Goal: Contribute content: Contribute content

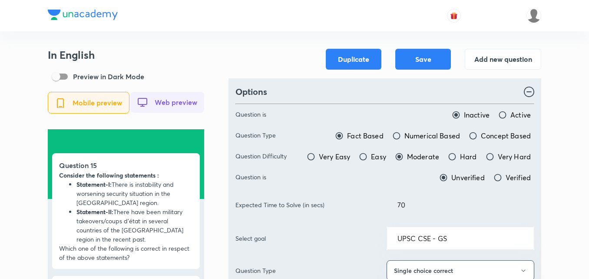
click at [284, 50] on div "Duplicate Save Add new question" at bounding box center [385, 59] width 313 height 21
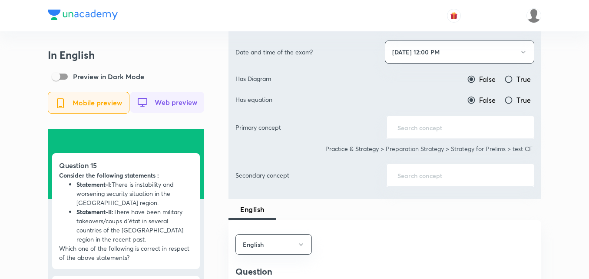
scroll to position [435, 0]
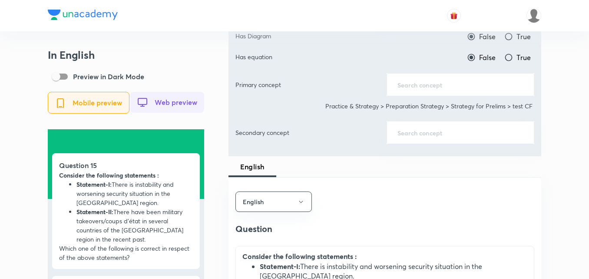
click at [435, 86] on input "text" at bounding box center [461, 84] width 126 height 8
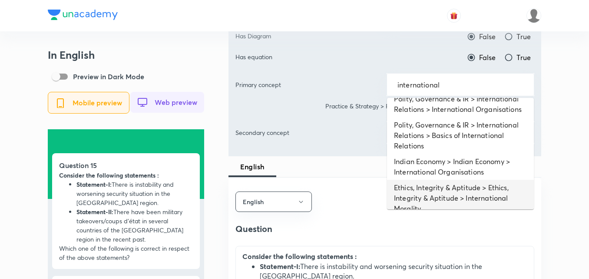
scroll to position [0, 0]
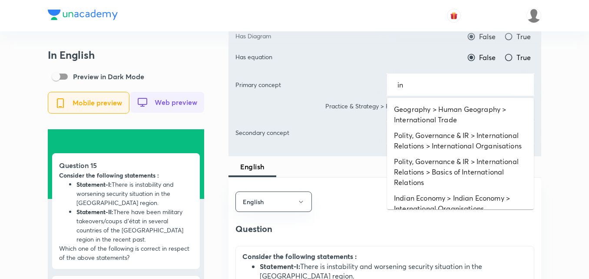
type input "i"
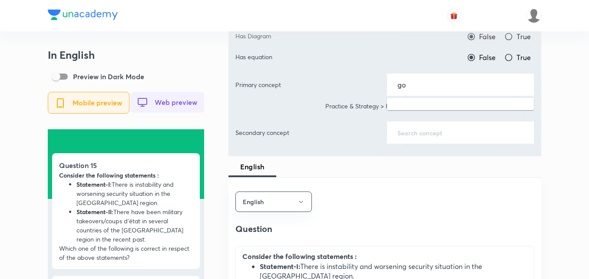
type input "g"
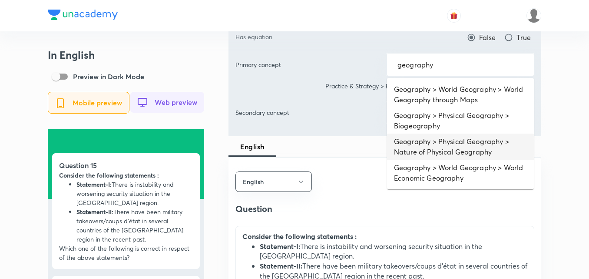
scroll to position [435, 0]
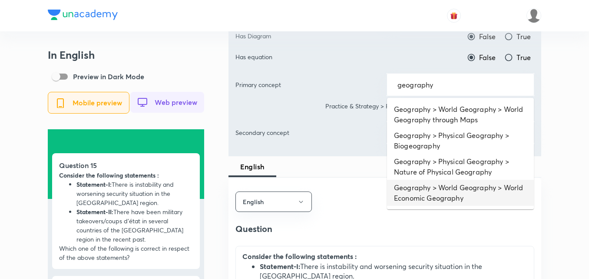
click at [463, 193] on li "Geography > World Geography > World Economic Geography" at bounding box center [460, 192] width 147 height 26
type input "Geography > World Geography > World Economic Geography"
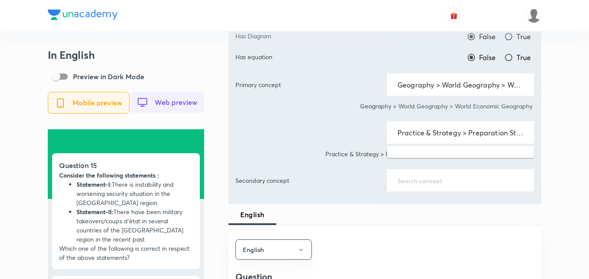
click at [458, 133] on input "Practice & Strategy > Preparation Strategy > Strategy for Prelims > test CF" at bounding box center [461, 132] width 126 height 8
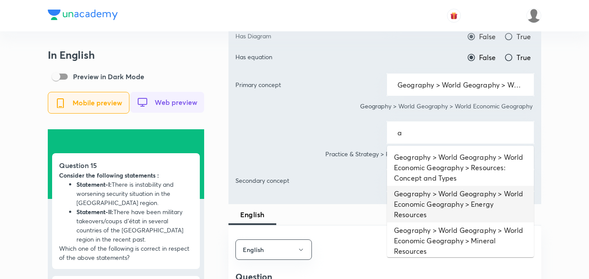
scroll to position [5, 0]
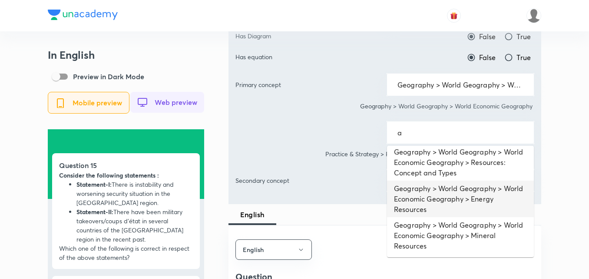
type input "Practice & Strategy > Preparation Strategy > Strategy for Prelims > test CF"
click at [328, 12] on div at bounding box center [295, 15] width 494 height 31
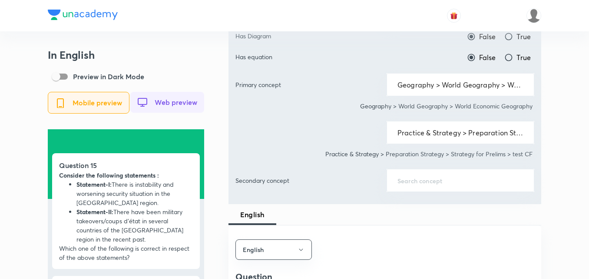
click at [328, 12] on div at bounding box center [295, 15] width 494 height 31
click at [220, 19] on div at bounding box center [295, 15] width 494 height 31
